Goal: Book appointment/travel/reservation

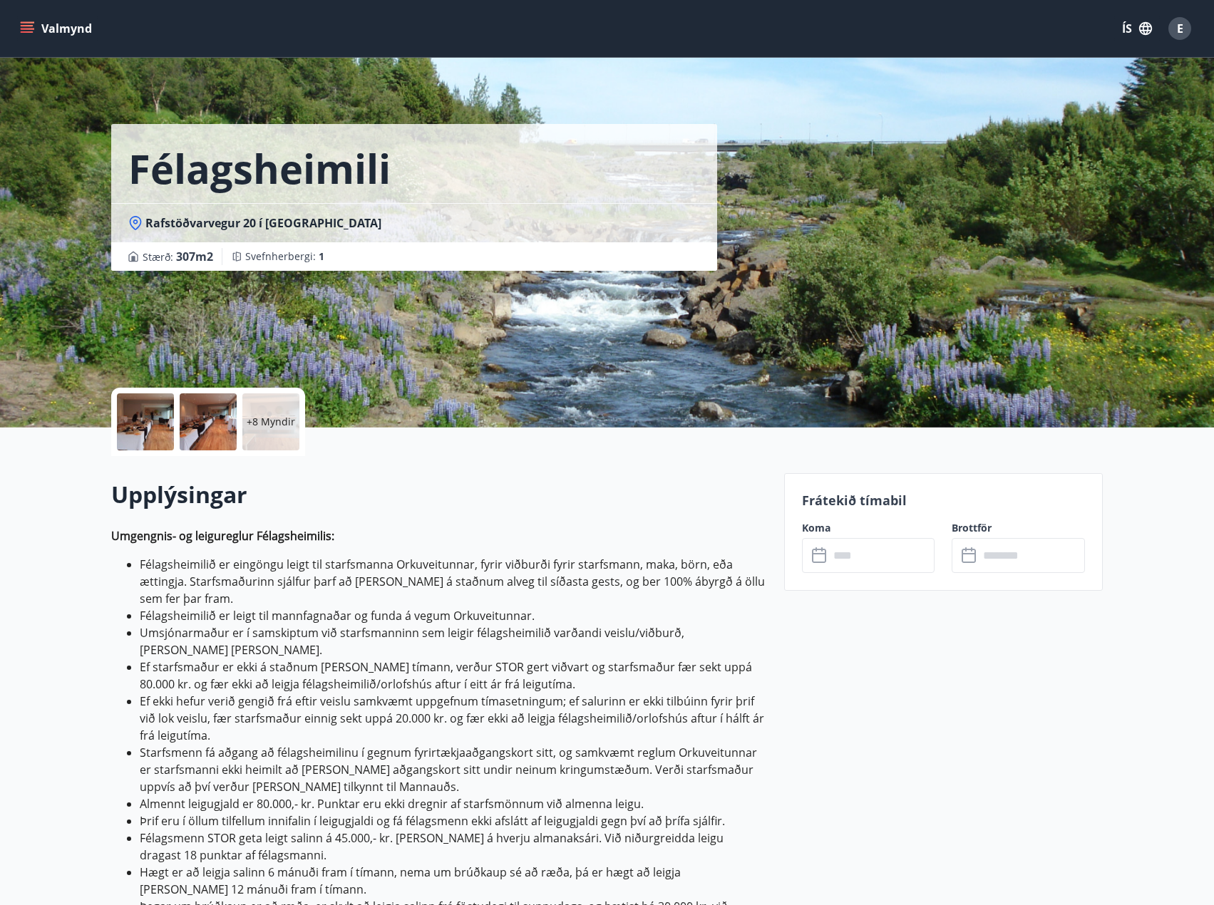
click at [826, 540] on div "​ ​" at bounding box center [868, 555] width 133 height 35
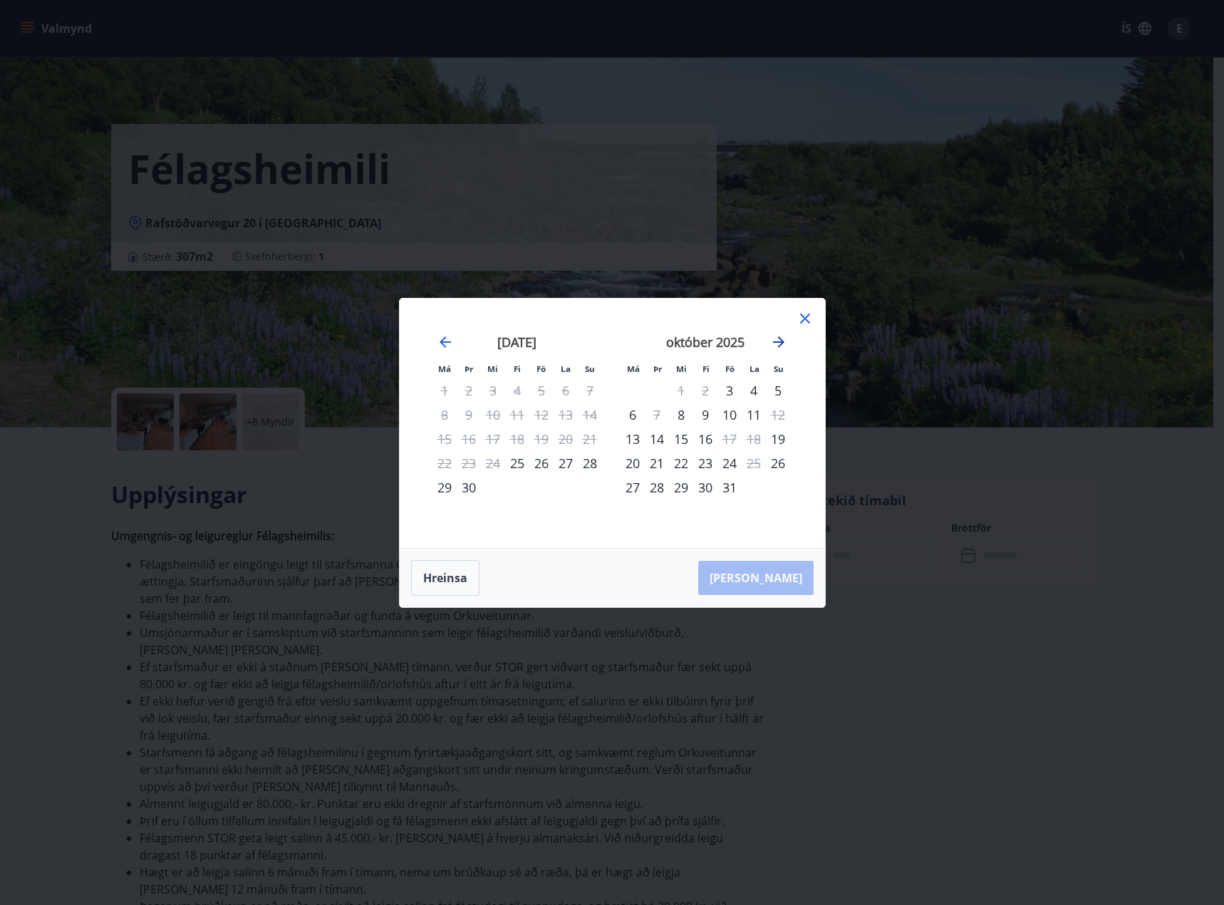
click at [781, 342] on icon "Move forward to switch to the next month." at bounding box center [778, 341] width 11 height 11
click at [779, 463] on div "28" at bounding box center [778, 463] width 24 height 24
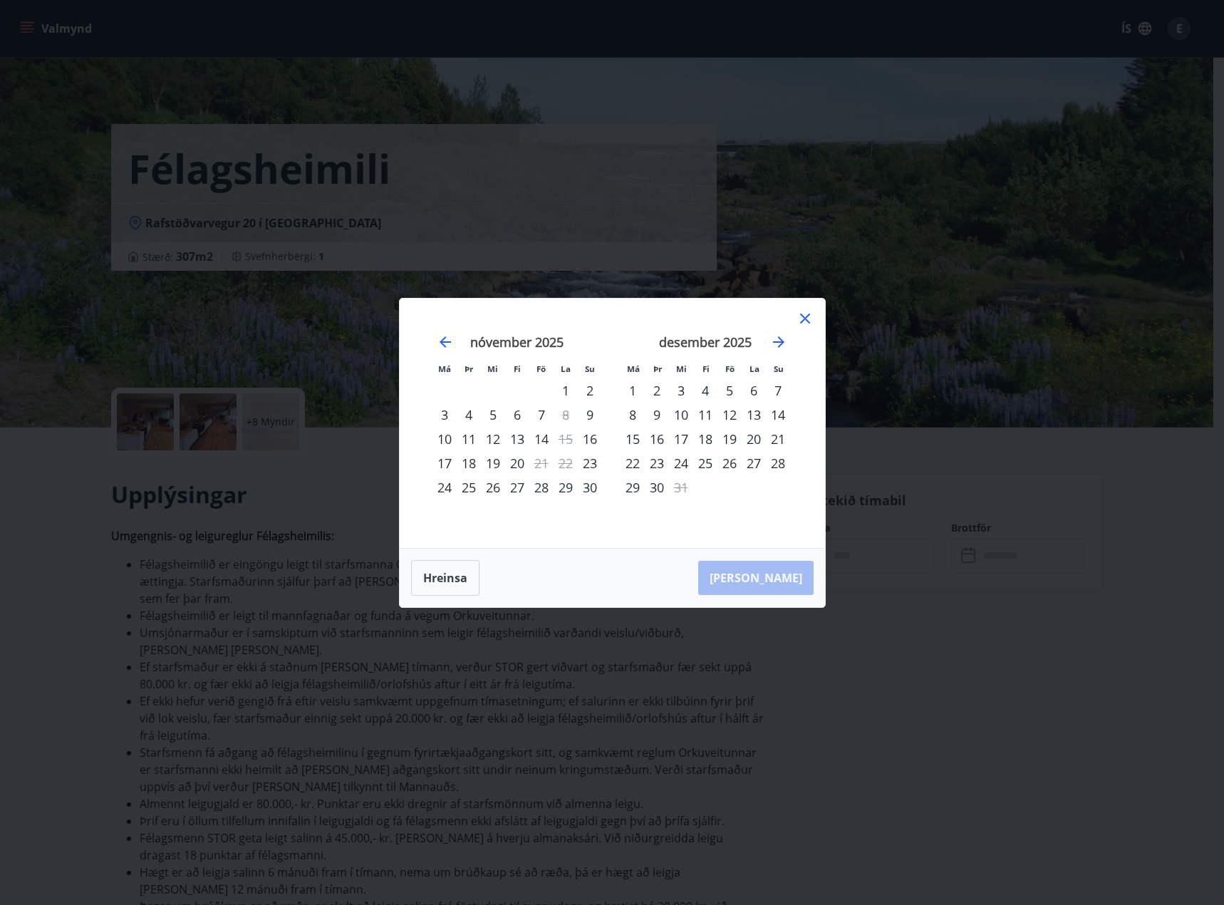
click at [779, 463] on div "28" at bounding box center [778, 463] width 24 height 24
click at [438, 577] on button "Hreinsa" at bounding box center [445, 578] width 68 height 36
click at [780, 344] on icon "Move forward to switch to the next month." at bounding box center [778, 342] width 17 height 17
click at [780, 462] on div "28" at bounding box center [778, 463] width 24 height 24
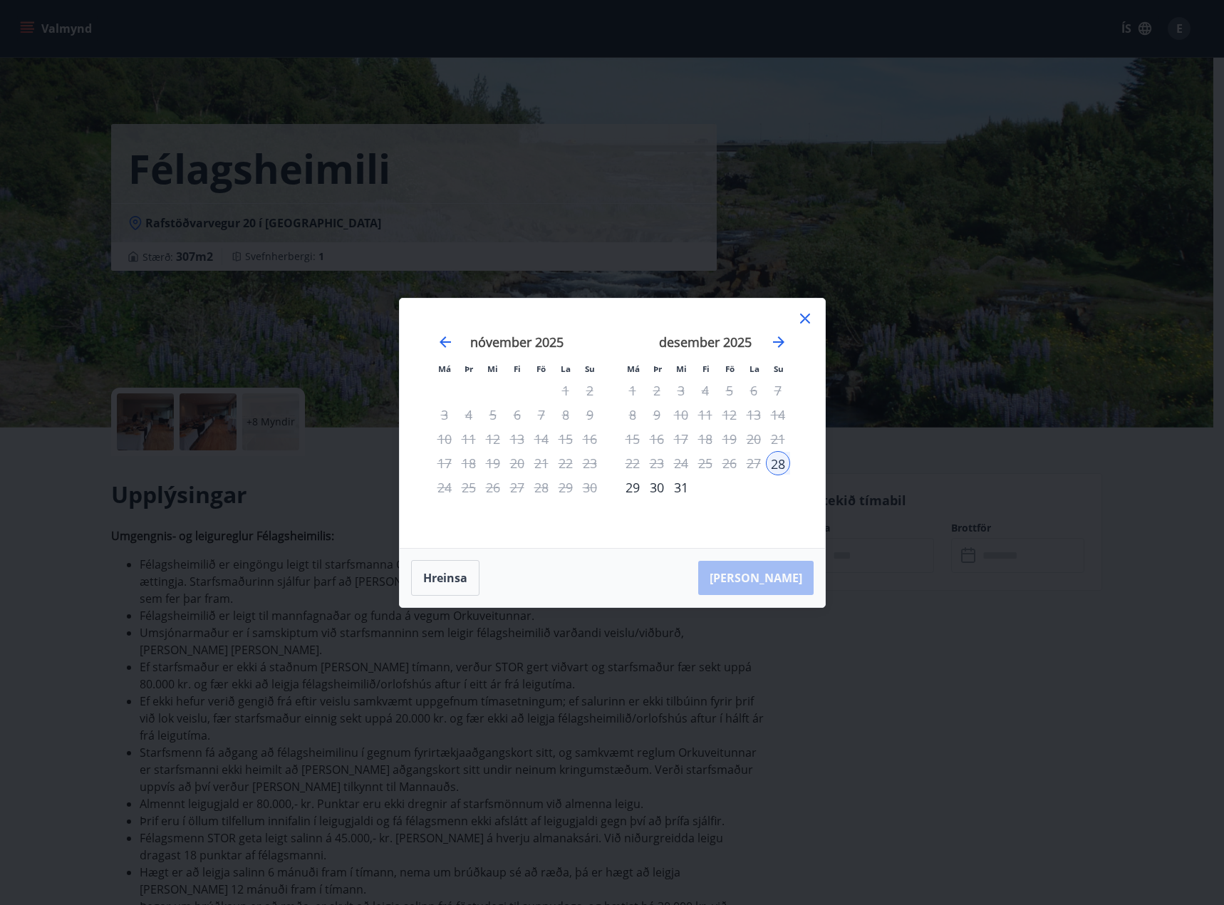
click at [775, 467] on div "28" at bounding box center [778, 463] width 24 height 24
click at [633, 488] on div "29" at bounding box center [633, 487] width 24 height 24
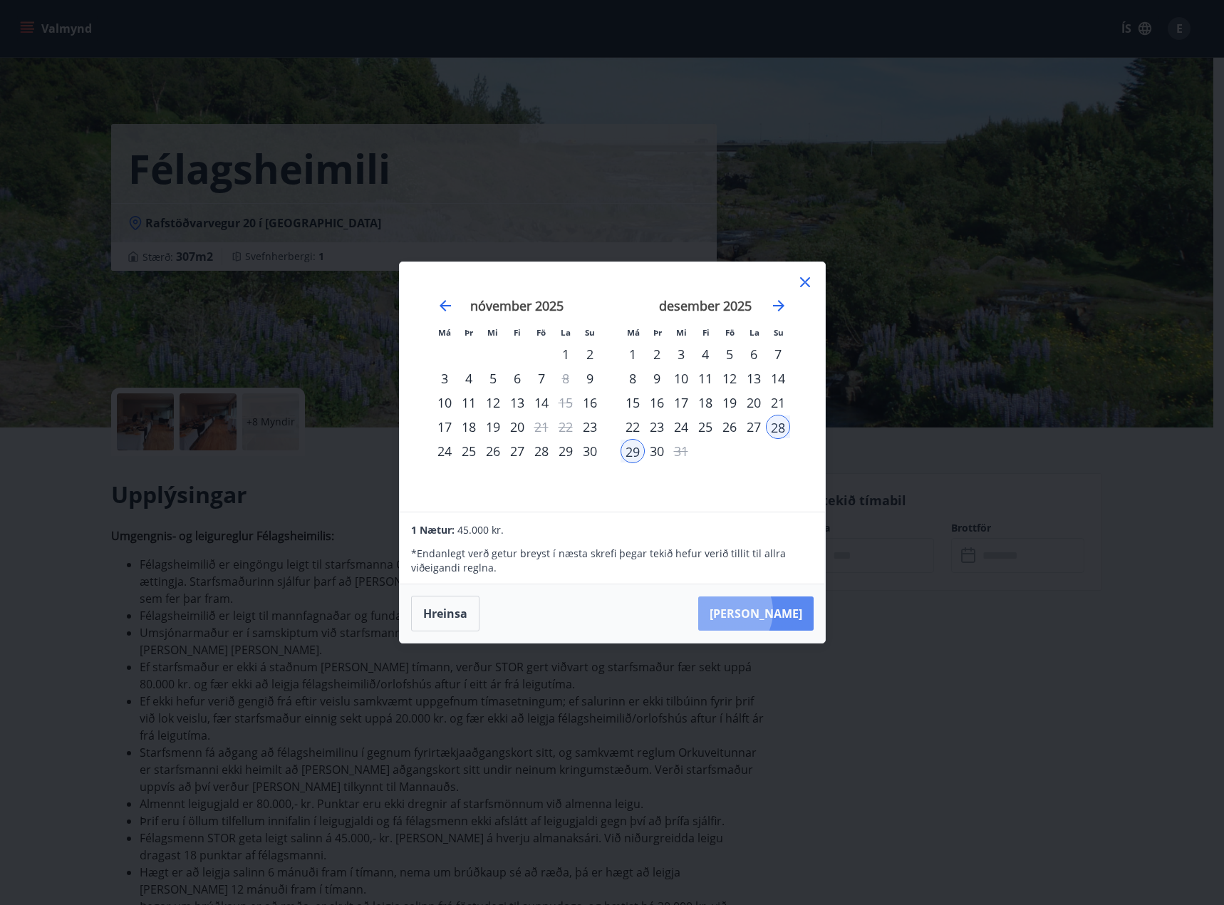
click at [770, 611] on button "[PERSON_NAME]" at bounding box center [755, 613] width 115 height 34
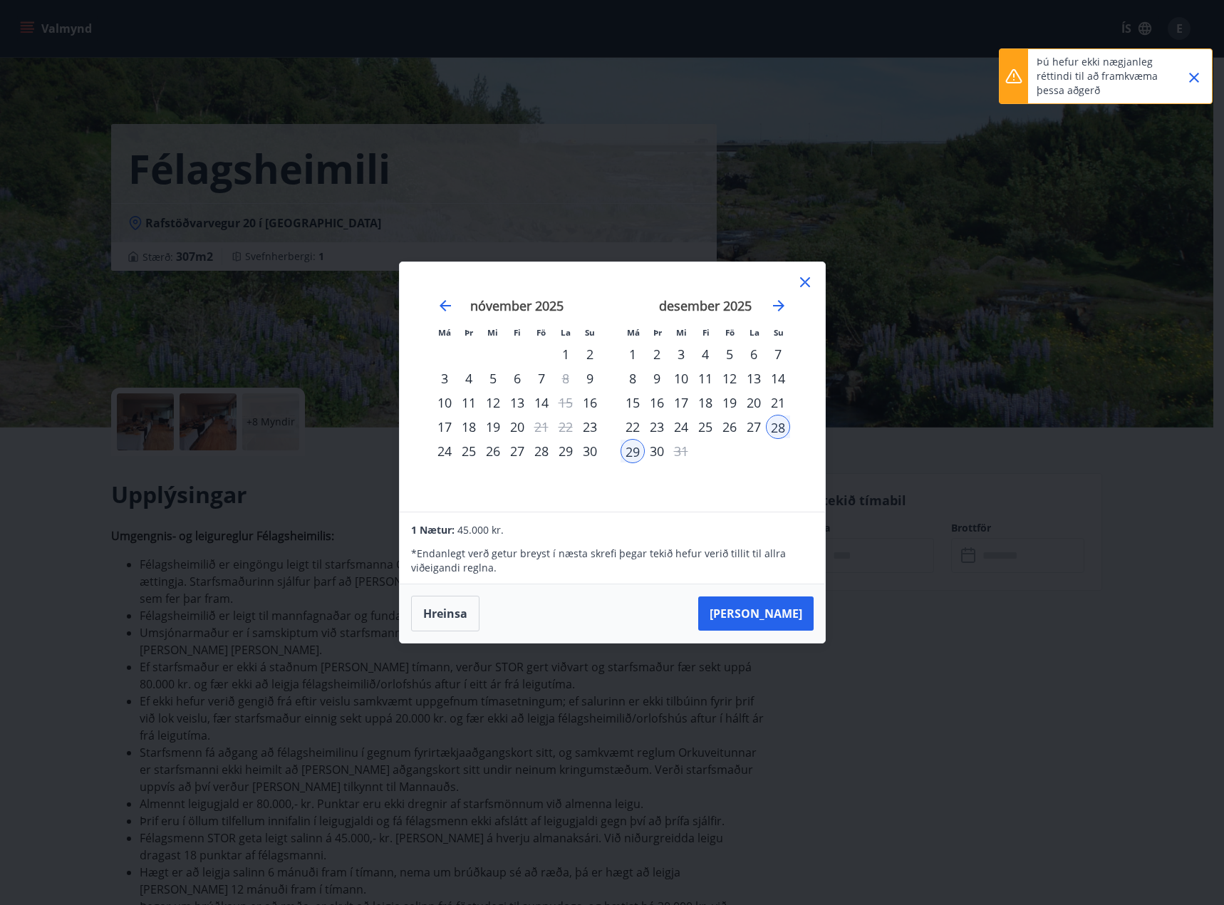
click at [1196, 77] on icon "Close" at bounding box center [1194, 78] width 10 height 10
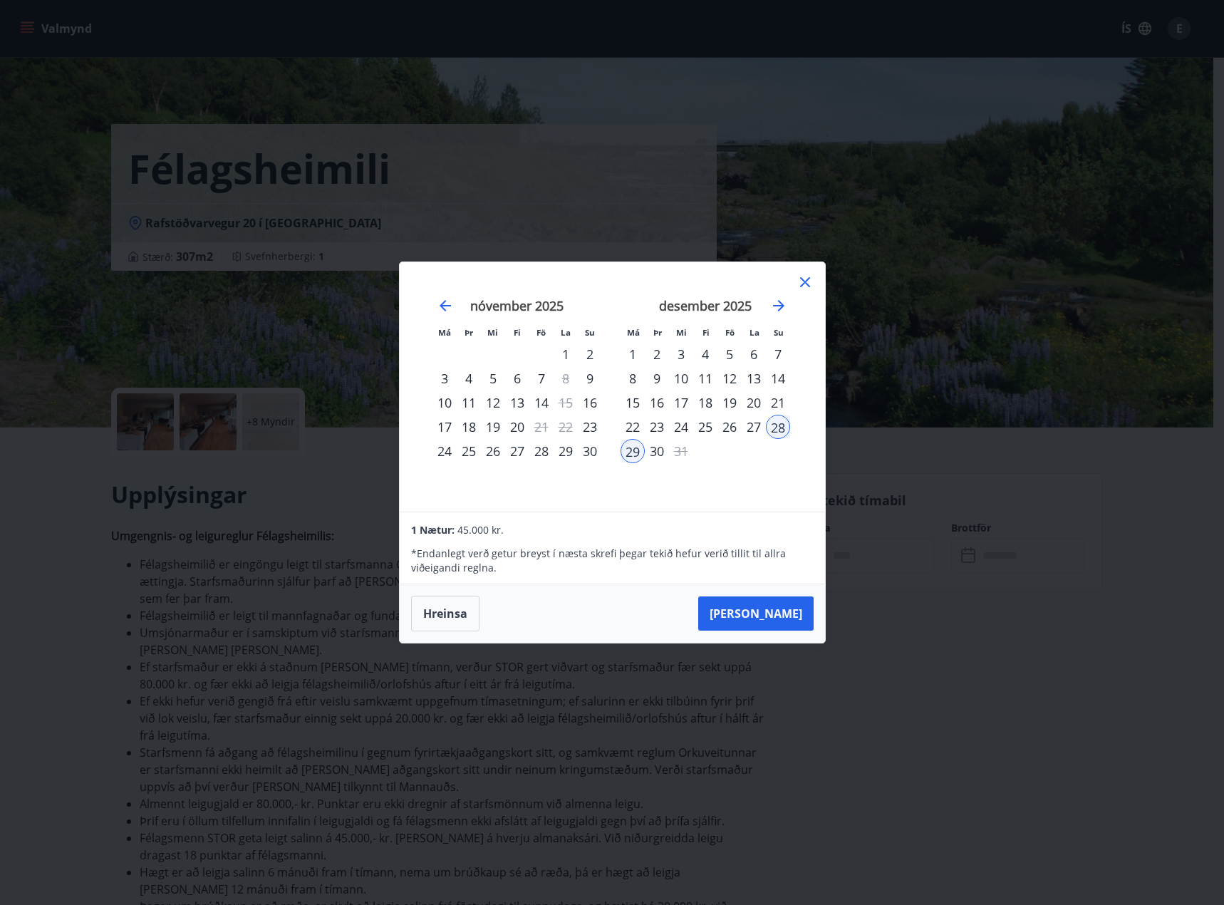
click at [775, 428] on div "28" at bounding box center [778, 427] width 24 height 24
click at [448, 611] on button "Hreinsa" at bounding box center [445, 614] width 68 height 36
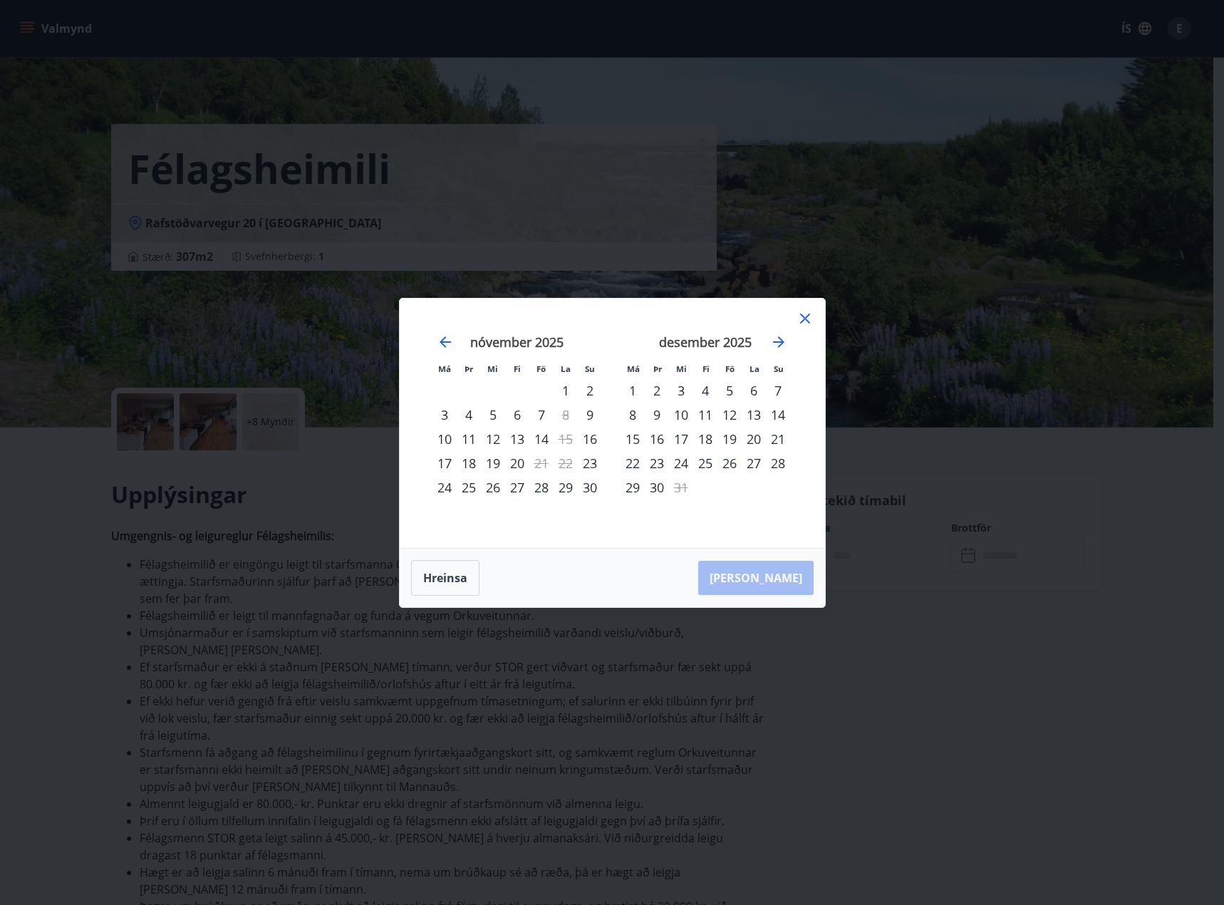
click at [778, 460] on div "28" at bounding box center [778, 463] width 24 height 24
click at [778, 464] on div "28" at bounding box center [778, 463] width 24 height 24
